Goal: Information Seeking & Learning: Understand process/instructions

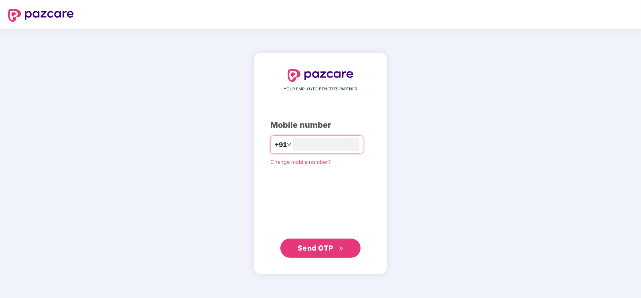
type input "**********"
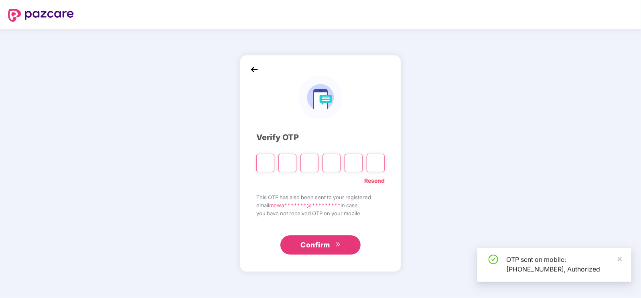
click at [271, 162] on input "Please enter verification code. Digit 1" at bounding box center [265, 163] width 18 height 18
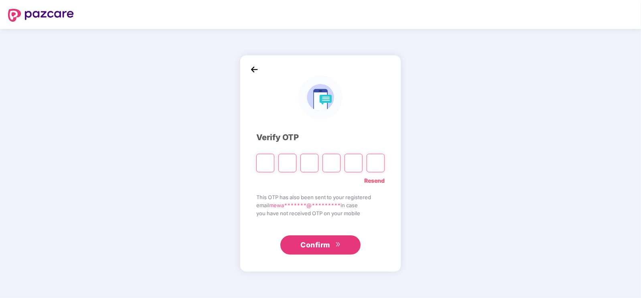
type input "*"
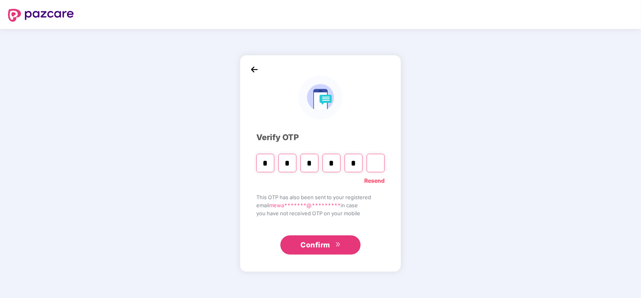
type input "*"
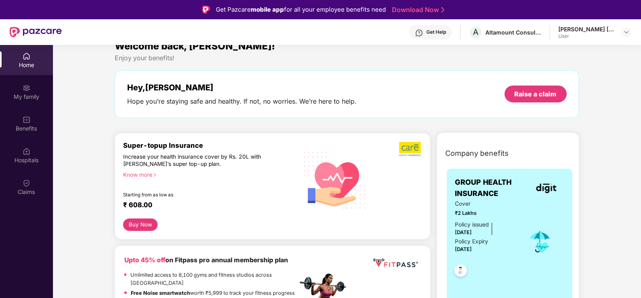
scroll to position [50, 0]
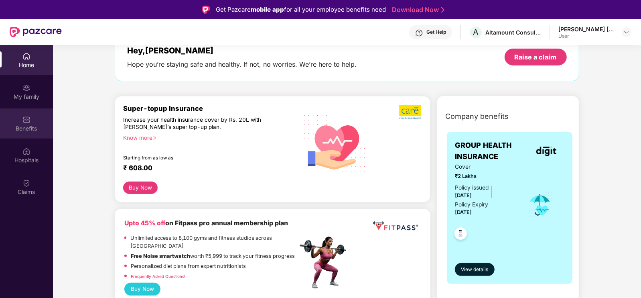
click at [35, 121] on div "Benefits" at bounding box center [26, 123] width 53 height 30
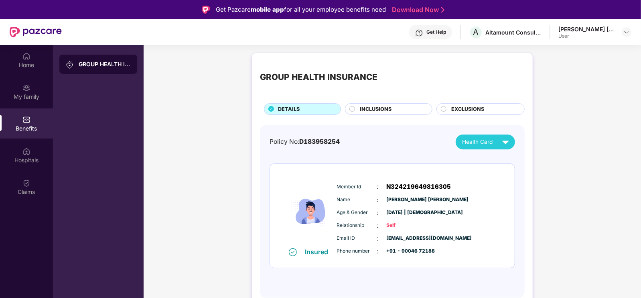
scroll to position [45, 0]
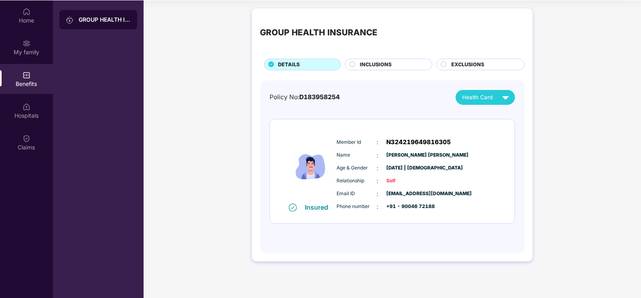
click at [376, 63] on span "INCLUSIONS" at bounding box center [376, 65] width 32 height 8
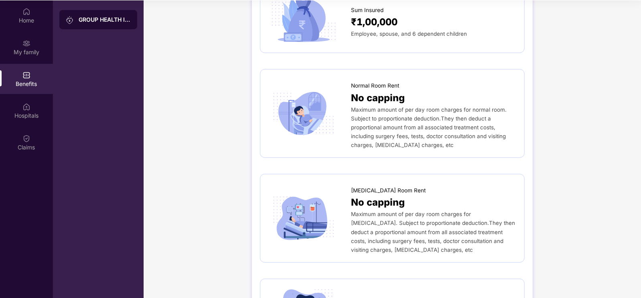
scroll to position [0, 0]
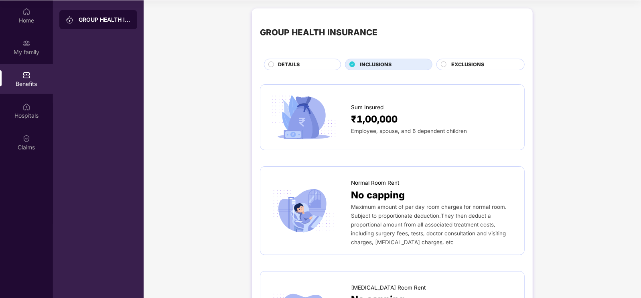
click at [457, 67] on span "EXCLUSIONS" at bounding box center [467, 65] width 33 height 8
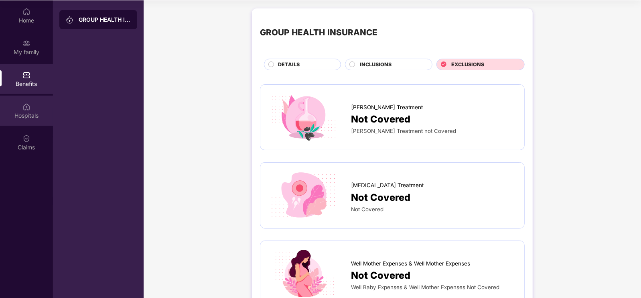
click at [46, 110] on div "Hospitals" at bounding box center [26, 110] width 53 height 30
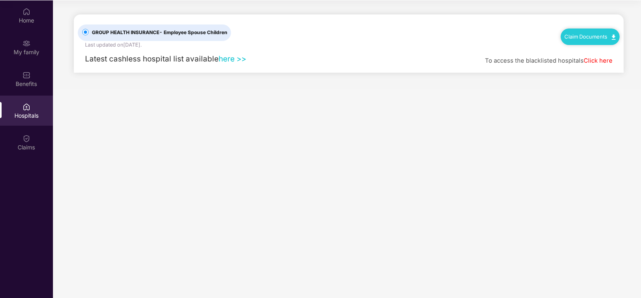
click at [227, 59] on link "here >>" at bounding box center [233, 58] width 28 height 9
click at [596, 62] on link "Click here" at bounding box center [598, 60] width 29 height 7
click at [584, 31] on div "Claim Documents" at bounding box center [590, 36] width 59 height 16
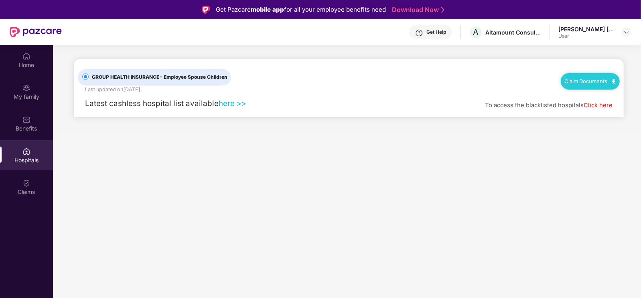
click at [612, 81] on img at bounding box center [614, 81] width 4 height 5
click at [610, 94] on link "Claim Form" at bounding box center [594, 94] width 52 height 17
click at [601, 84] on div "Claim Documents" at bounding box center [590, 81] width 59 height 16
click at [603, 103] on link "Click here" at bounding box center [598, 104] width 29 height 7
click at [579, 83] on link "Claim Documents" at bounding box center [590, 81] width 51 height 6
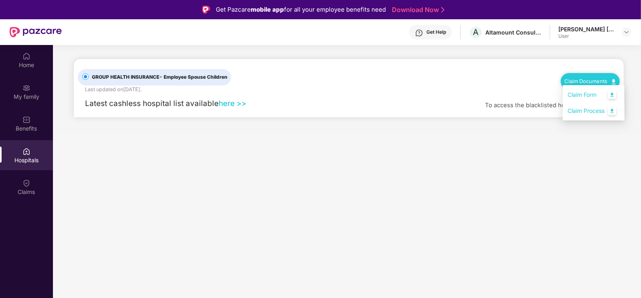
click at [592, 113] on link "Claim Process" at bounding box center [594, 110] width 52 height 17
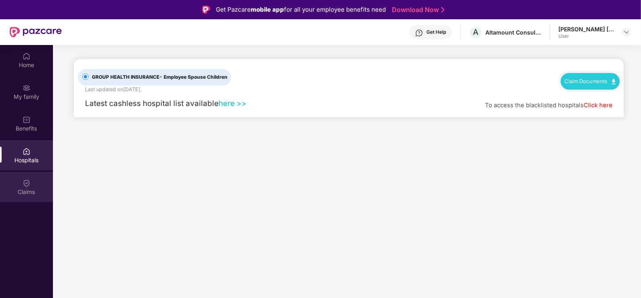
click at [21, 188] on div "Claims" at bounding box center [26, 192] width 53 height 8
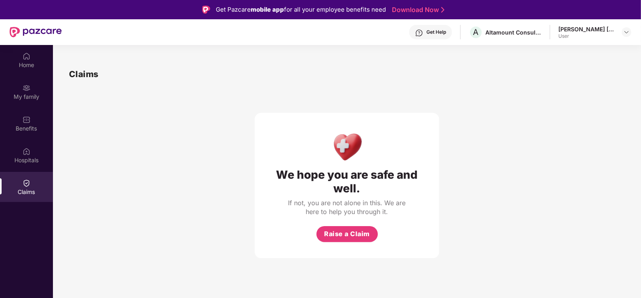
click at [432, 31] on div "Get Help" at bounding box center [436, 32] width 20 height 6
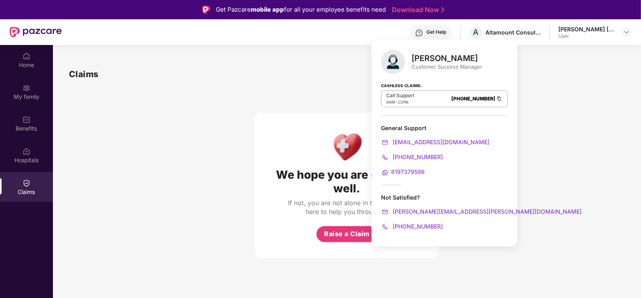
drag, startPoint x: 442, startPoint y: 59, endPoint x: 485, endPoint y: 57, distance: 43.4
click at [485, 57] on div "[PERSON_NAME] Customer Success Manager Cashless Claims: Call Support 8AM - 11PM…" at bounding box center [444, 143] width 146 height 206
click at [458, 72] on div "[PERSON_NAME] Customer Success Manager" at bounding box center [444, 62] width 127 height 24
click at [552, 136] on div "We hope you are safe and well. If not, you are not alone in this. We are here t…" at bounding box center [347, 169] width 556 height 177
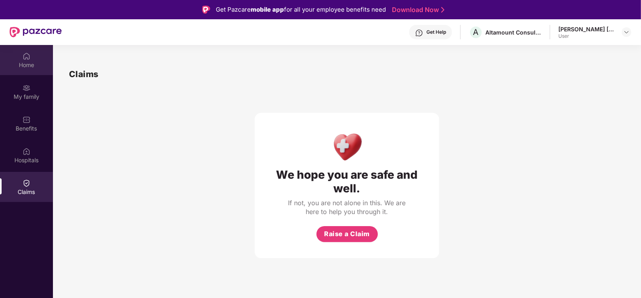
click at [14, 68] on div "Home" at bounding box center [26, 65] width 53 height 8
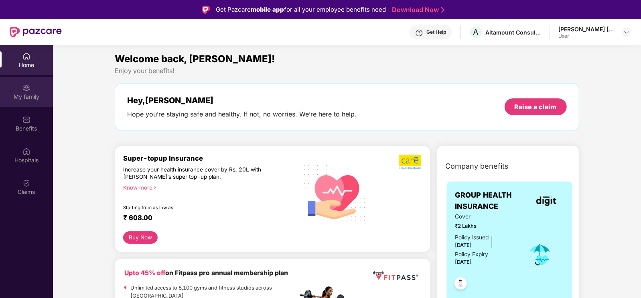
click at [42, 88] on div "My family" at bounding box center [26, 92] width 53 height 30
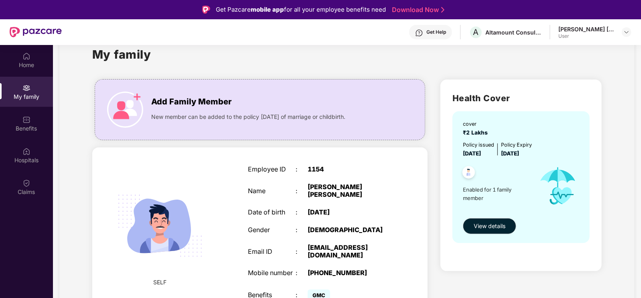
scroll to position [34, 0]
